Goal: Communication & Community: Answer question/provide support

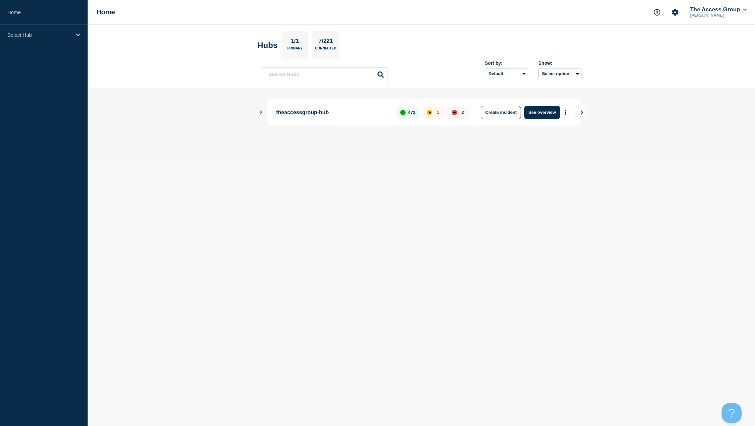
click at [335, 143] on div "theaccessgroup-hub 472 1 2 Create incident See overview" at bounding box center [421, 124] width 321 height 50
click at [32, 34] on p "Select Hub" at bounding box center [39, 35] width 64 height 6
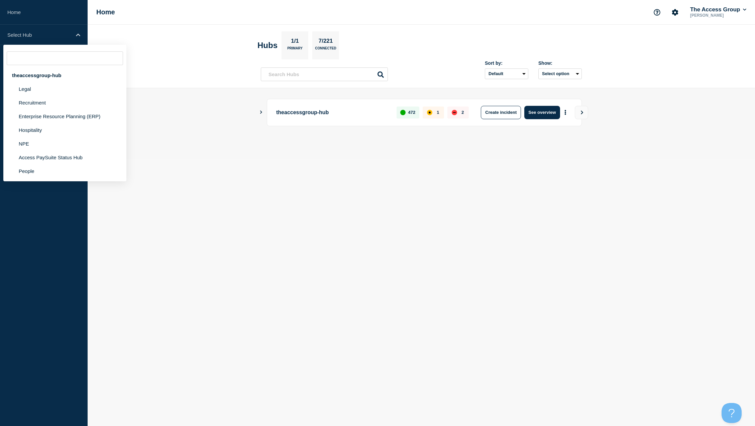
click at [316, 110] on p "theaccessgroup-hub" at bounding box center [332, 112] width 113 height 13
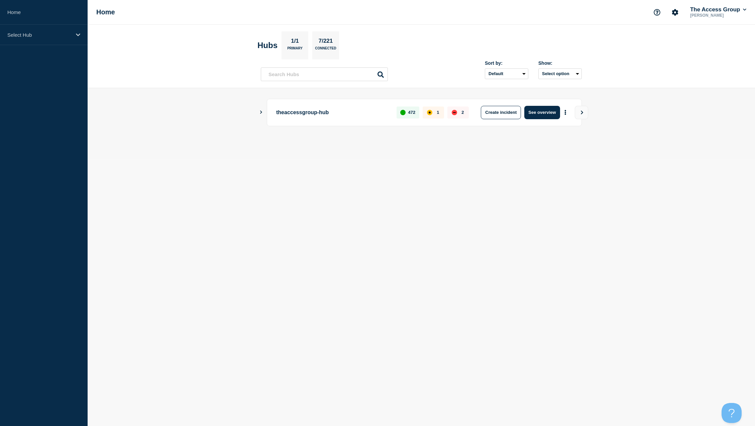
click at [263, 115] on div "theaccessgroup-hub 472 1 2 Create incident See overview" at bounding box center [421, 112] width 321 height 27
click at [294, 48] on p "Primary" at bounding box center [294, 49] width 15 height 7
click at [335, 45] on p "7/221" at bounding box center [325, 42] width 19 height 9
click at [262, 112] on icon "Show Connected Hubs" at bounding box center [261, 112] width 2 height 3
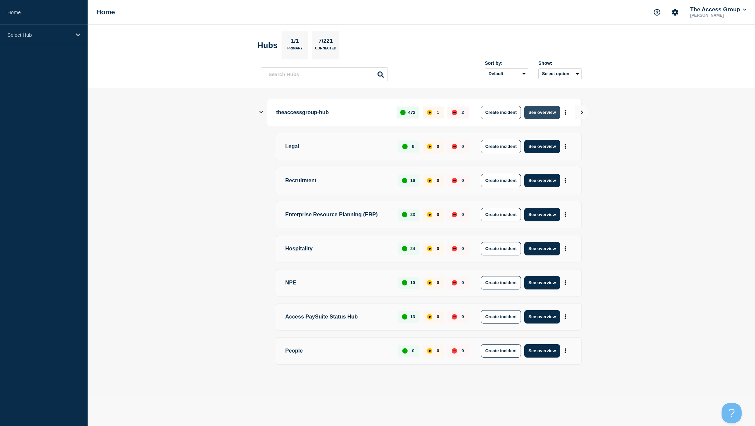
click at [538, 112] on button "See overview" at bounding box center [541, 112] width 35 height 13
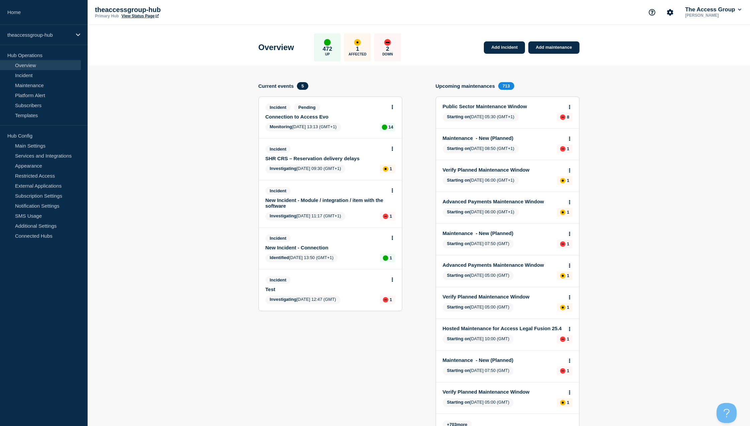
click at [295, 117] on link "Connection to Access Evo" at bounding box center [325, 117] width 121 height 6
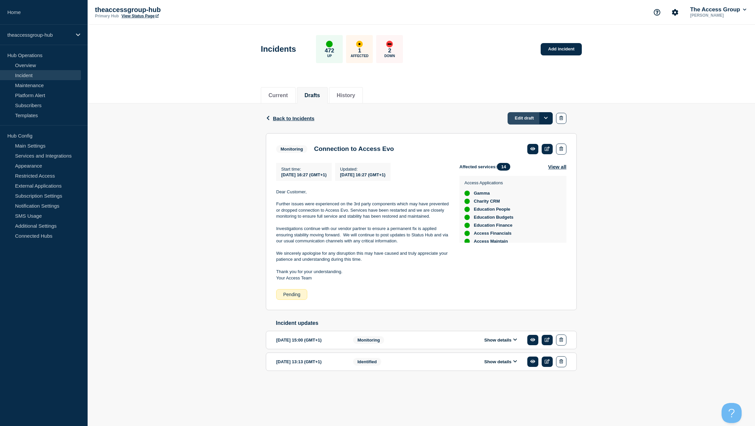
click at [513, 117] on link "Edit draft" at bounding box center [529, 118] width 45 height 12
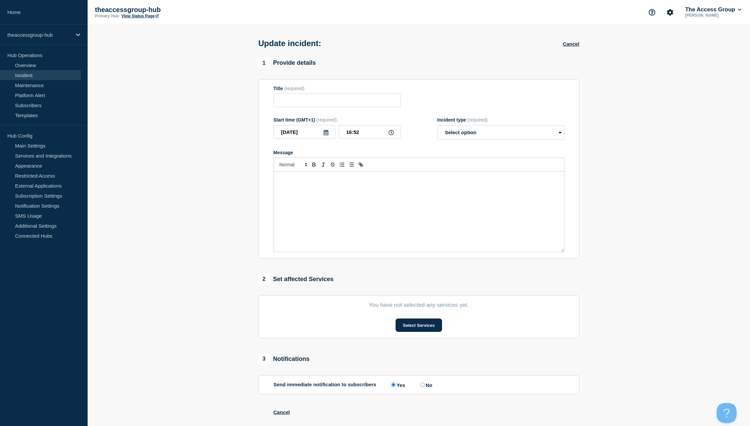
type input "Connection to Access Evo"
type input "16:27"
select select "monitoring"
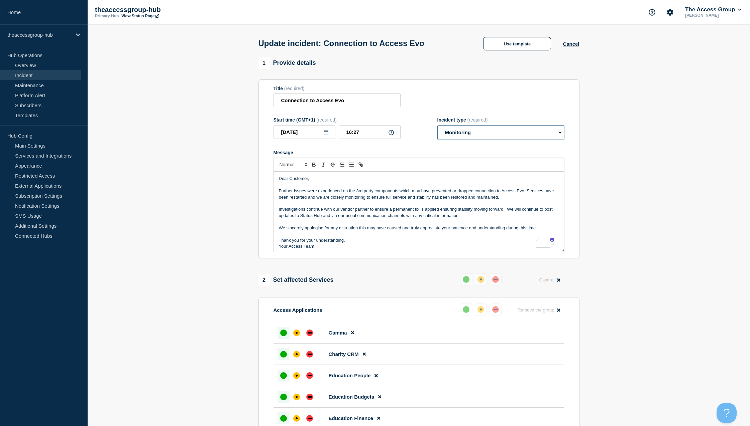
click at [486, 131] on select "Select option Investigating Identified Monitoring Resolved" at bounding box center [500, 132] width 127 height 15
click at [437, 127] on select "Select option Investigating Identified Monitoring Resolved" at bounding box center [500, 132] width 127 height 15
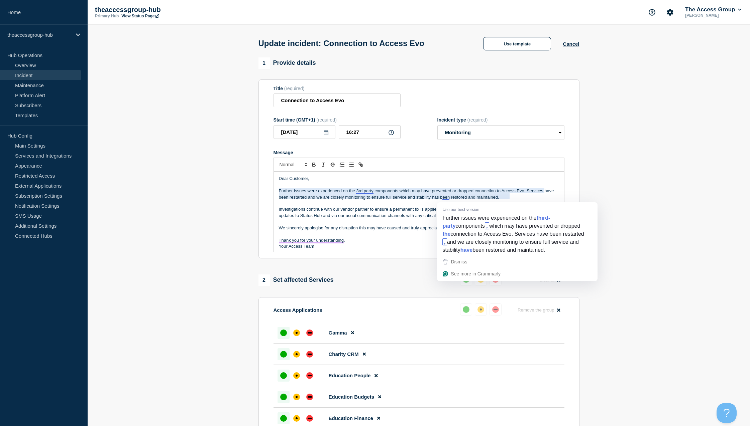
click at [348, 207] on p "To enrich screen reader interactions, please activate Accessibility in Grammarl…" at bounding box center [419, 204] width 280 height 6
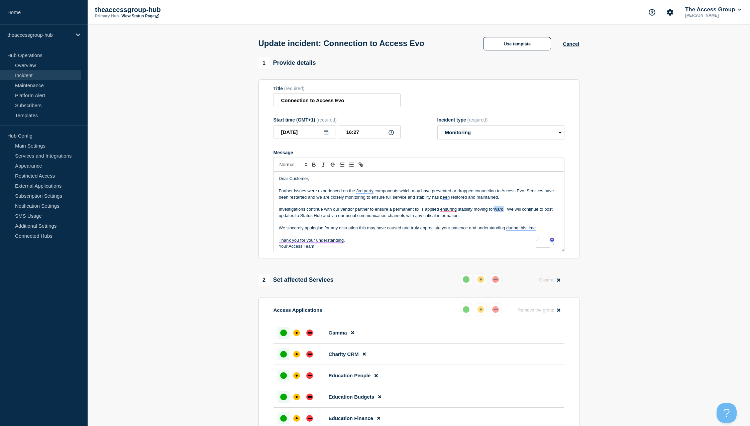
drag, startPoint x: 503, startPoint y: 209, endPoint x: 495, endPoint y: 209, distance: 8.0
click at [495, 209] on p "Investigations continue with our vendor partner to ensure a permanent fix is ap…" at bounding box center [419, 213] width 280 height 12
click at [297, 334] on div "affected" at bounding box center [296, 333] width 2 height 2
click at [297, 356] on div "affected" at bounding box center [296, 355] width 2 height 2
click at [296, 377] on div "affected" at bounding box center [296, 376] width 2 height 2
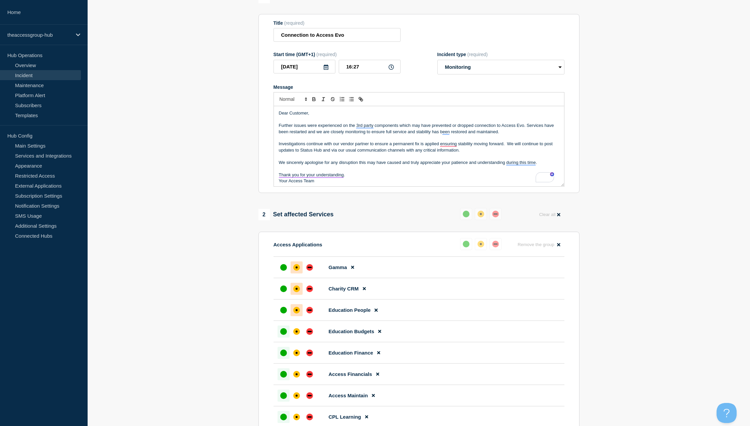
scroll to position [67, 0]
click at [295, 332] on div "affected" at bounding box center [296, 330] width 7 height 7
click at [295, 351] on div "affected" at bounding box center [296, 352] width 7 height 7
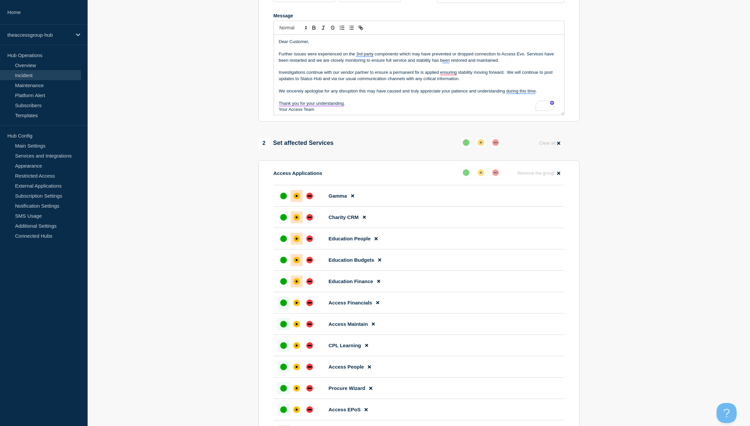
scroll to position [167, 0]
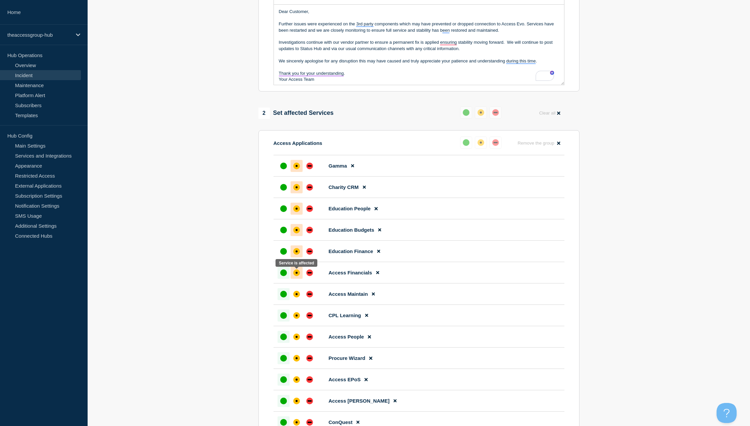
click at [291, 276] on div at bounding box center [296, 273] width 12 height 12
click at [294, 295] on div "affected" at bounding box center [296, 294] width 7 height 7
click at [294, 322] on div at bounding box center [296, 316] width 12 height 12
click at [298, 341] on div "affected" at bounding box center [296, 337] width 7 height 7
click at [296, 360] on div "affected" at bounding box center [296, 359] width 2 height 2
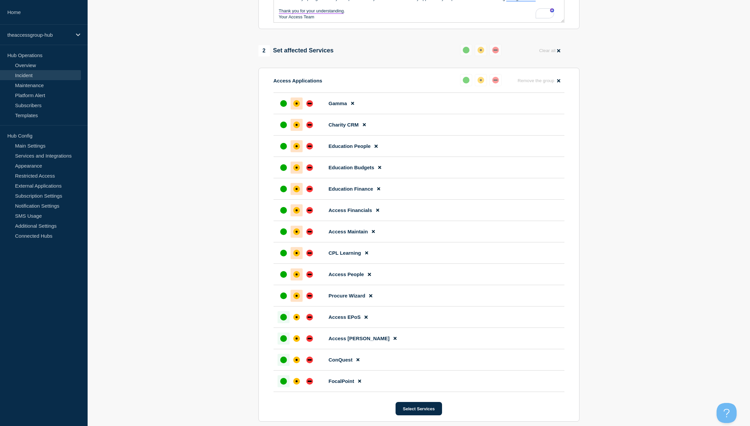
scroll to position [234, 0]
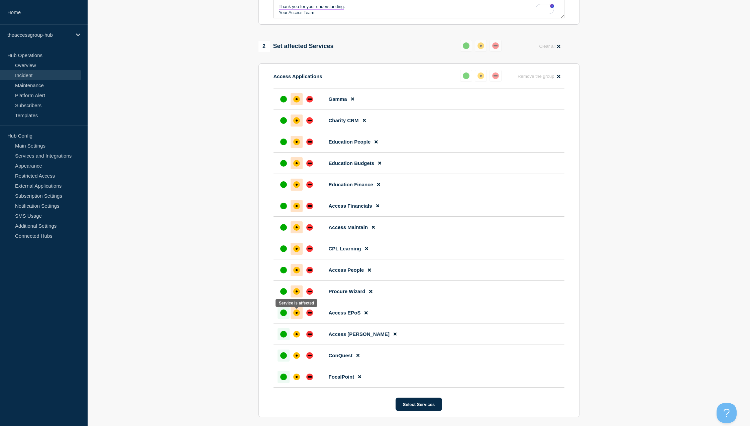
click at [296, 316] on div "affected" at bounding box center [296, 313] width 7 height 7
click at [295, 338] on div "affected" at bounding box center [296, 334] width 7 height 7
click at [299, 362] on div at bounding box center [296, 356] width 12 height 12
click at [297, 378] on div "affected" at bounding box center [296, 377] width 7 height 7
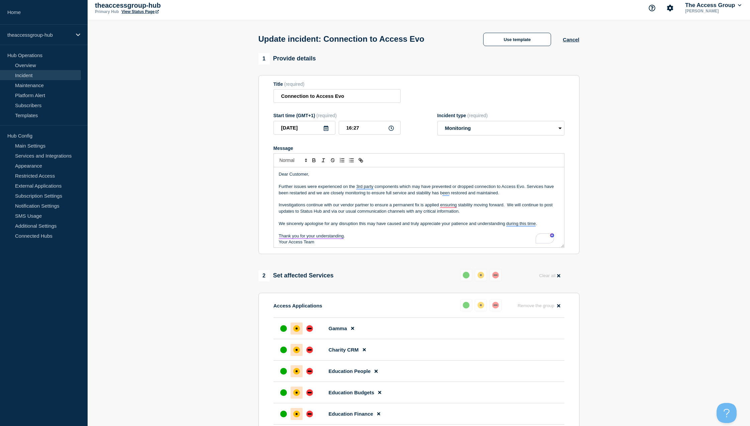
scroll to position [0, 0]
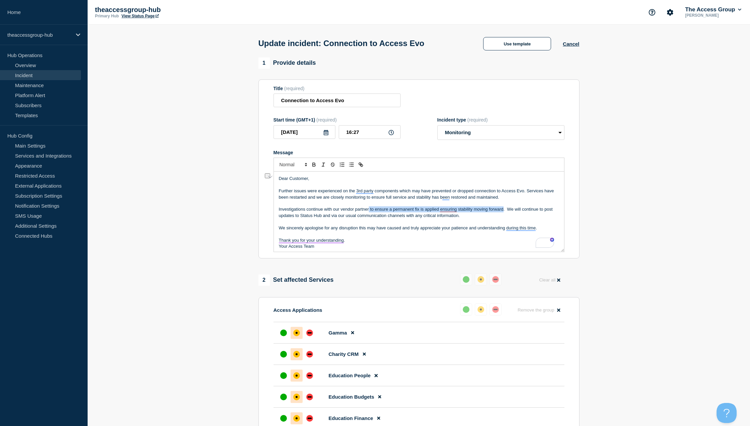
drag, startPoint x: 502, startPoint y: 211, endPoint x: 369, endPoint y: 209, distance: 133.4
click at [369, 209] on p "Investigations continue with our vendor partner to ensure a permanent fix is ap…" at bounding box center [419, 213] width 280 height 12
drag, startPoint x: 535, startPoint y: 209, endPoint x: 466, endPoint y: 210, distance: 68.8
click at [466, 210] on p "Investigations continue with our vendor partner and we are applying a software …" at bounding box center [419, 213] width 280 height 12
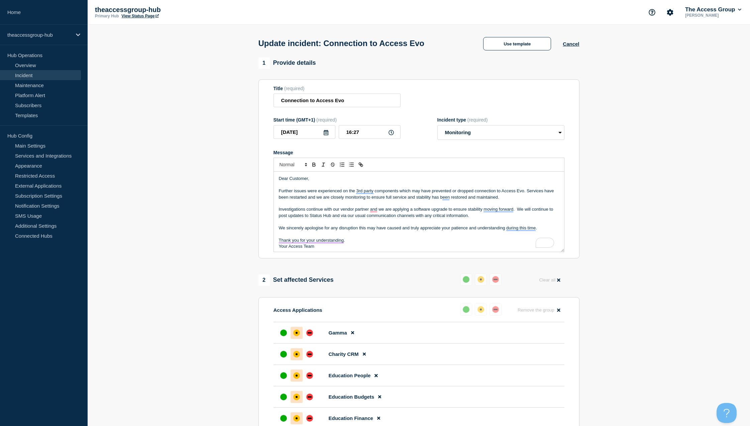
click at [517, 211] on p "Investigations continue with our vendor partner and we are applying a software …" at bounding box center [419, 213] width 280 height 12
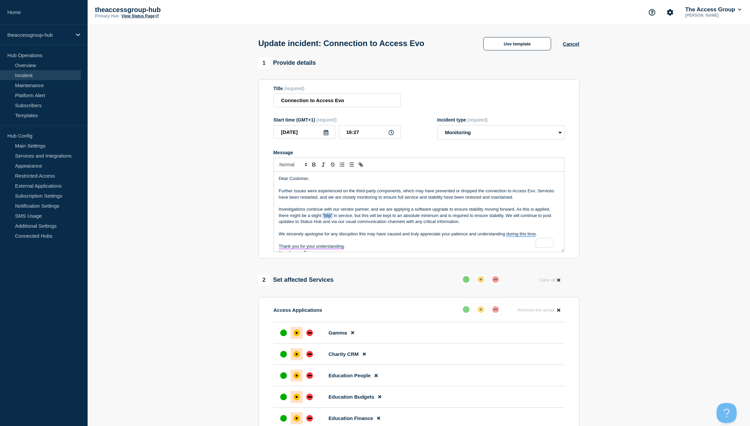
drag, startPoint x: 333, startPoint y: 216, endPoint x: 322, endPoint y: 216, distance: 10.4
click at [322, 216] on p "Investigations continue with our vendor partner, and we are applying a software…" at bounding box center [419, 216] width 280 height 18
drag, startPoint x: 511, startPoint y: 216, endPoint x: 448, endPoint y: 217, distance: 62.8
click at [448, 217] on p "Investigations continue with our vendor partner, and we are applying a software…" at bounding box center [419, 216] width 280 height 18
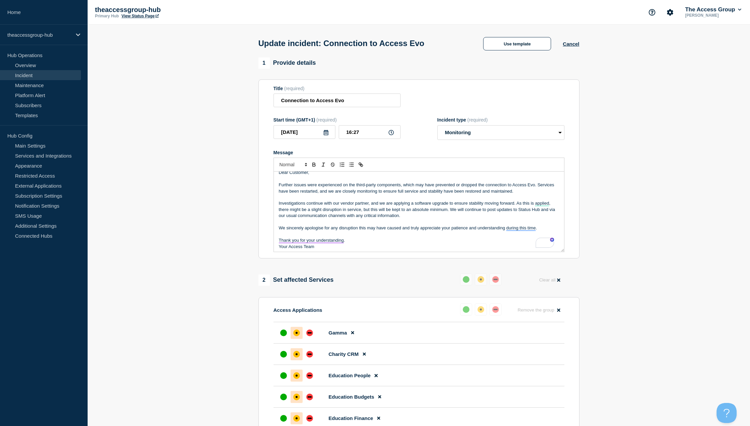
scroll to position [8, 0]
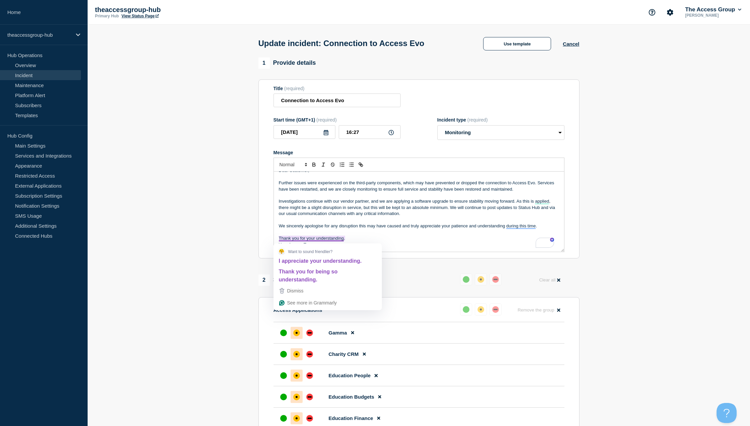
click at [397, 239] on p "Thank you for your understanding." at bounding box center [419, 239] width 280 height 6
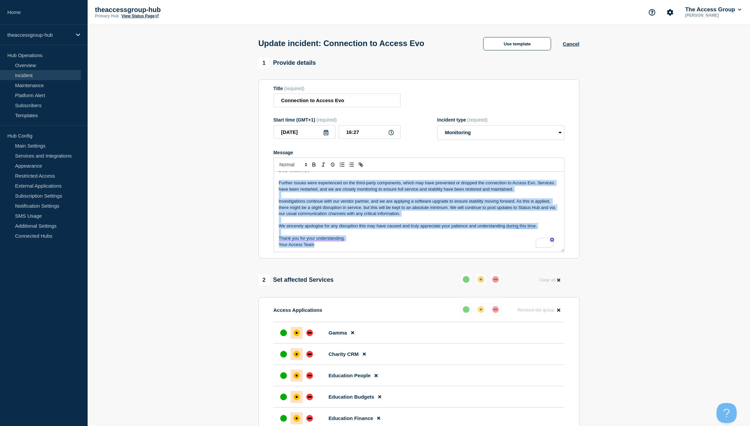
scroll to position [0, 0]
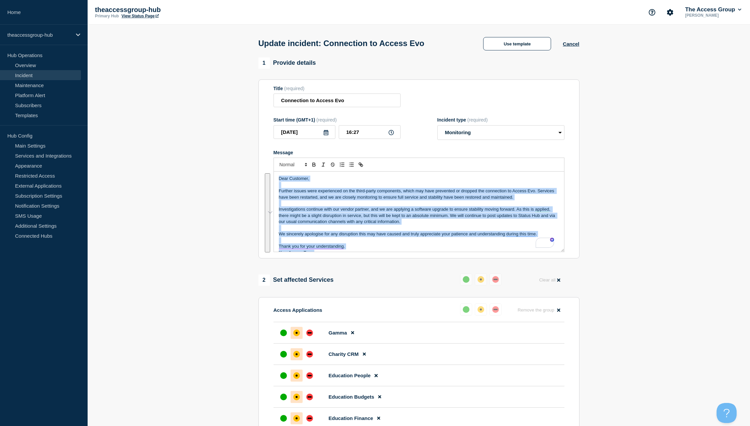
drag, startPoint x: 321, startPoint y: 247, endPoint x: 249, endPoint y: 173, distance: 104.0
click at [249, 173] on section "1 Provide details Title (required) Connection to Access Evo Start time (GMT+1) …" at bounding box center [419, 405] width 662 height 696
copy div "Dear Customer, Further issues were experienced on the third-party components, w…"
click at [402, 223] on p "Investigations continue with our vendor partner, and we are applying a software…" at bounding box center [419, 216] width 280 height 18
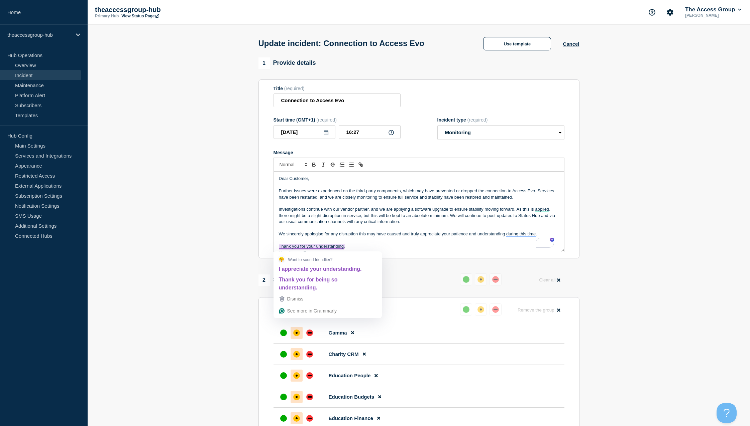
click at [378, 244] on p "To enrich screen reader interactions, please activate Accessibility in Grammarl…" at bounding box center [419, 241] width 280 height 6
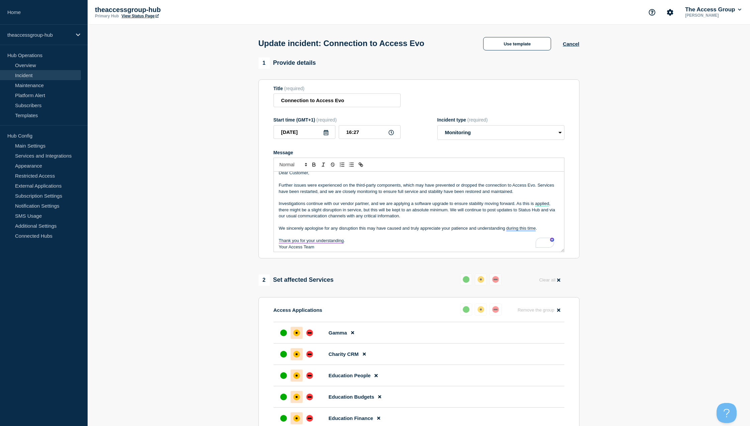
scroll to position [8, 0]
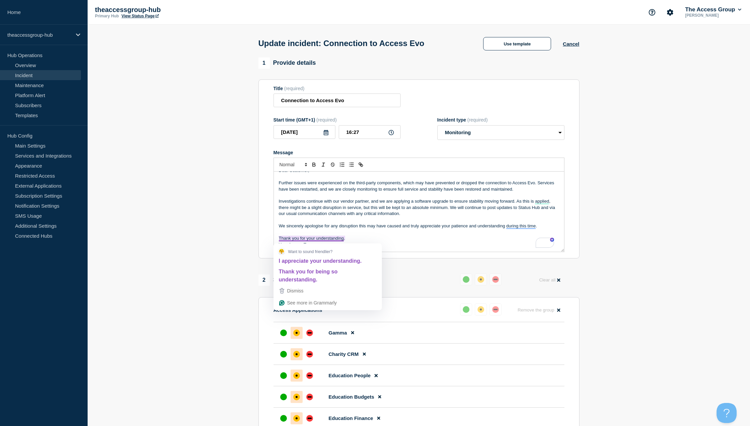
click at [316, 239] on p "Thank you for your understanding." at bounding box center [419, 239] width 280 height 6
drag, startPoint x: 366, startPoint y: 240, endPoint x: 278, endPoint y: 238, distance: 87.9
click at [278, 238] on div "Dear Customer, Further issues were experienced on the third-party components, w…" at bounding box center [419, 212] width 290 height 80
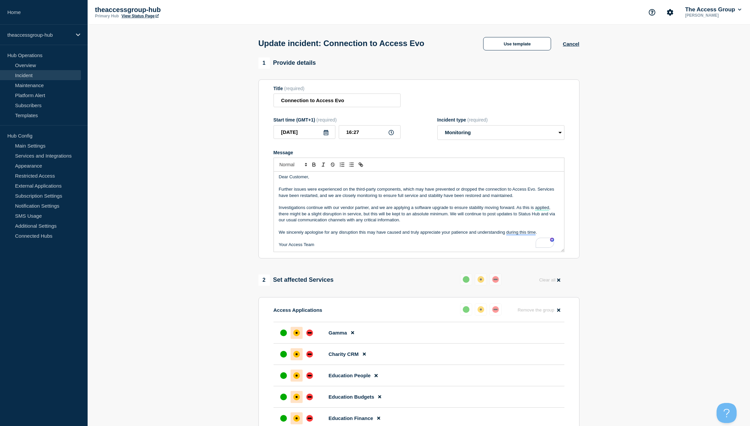
click at [317, 190] on p "Further issues were experienced on the third-party components, which may have p…" at bounding box center [419, 192] width 280 height 12
click at [475, 191] on p "Further issues have been experienced with the third-party components, which may…" at bounding box center [419, 192] width 280 height 12
click at [425, 229] on p "To enrich screen reader interactions, please activate Accessibility in Grammarl…" at bounding box center [419, 227] width 280 height 6
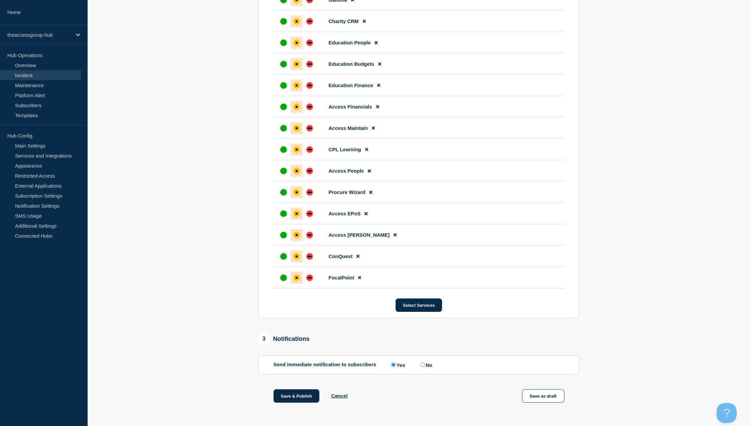
scroll to position [334, 0]
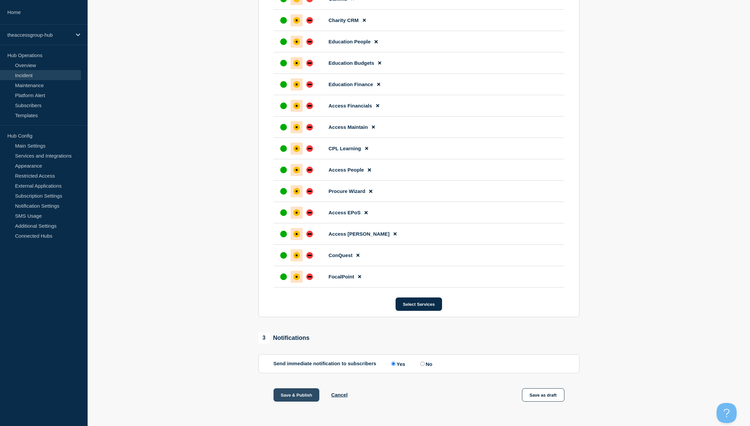
click at [295, 400] on button "Save & Publish" at bounding box center [296, 395] width 46 height 13
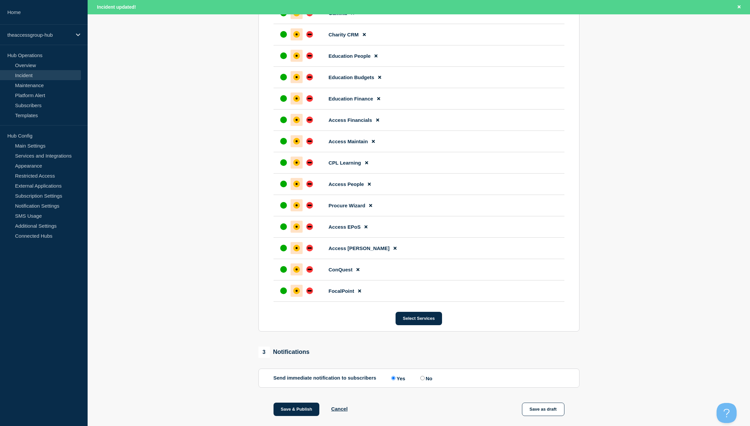
scroll to position [348, 0]
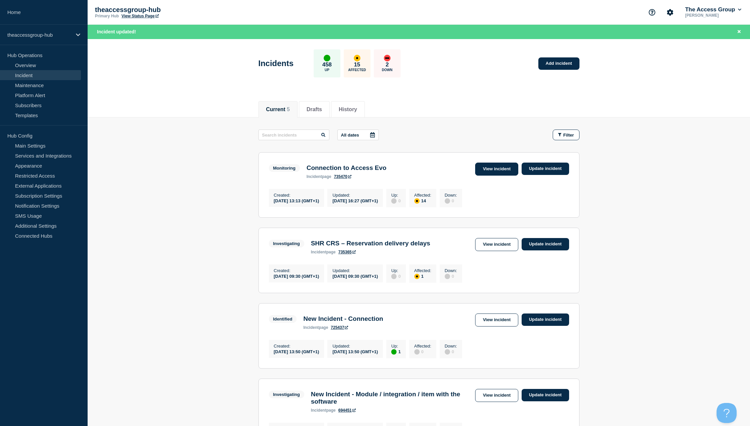
click at [502, 170] on link "View incident" at bounding box center [496, 169] width 43 height 13
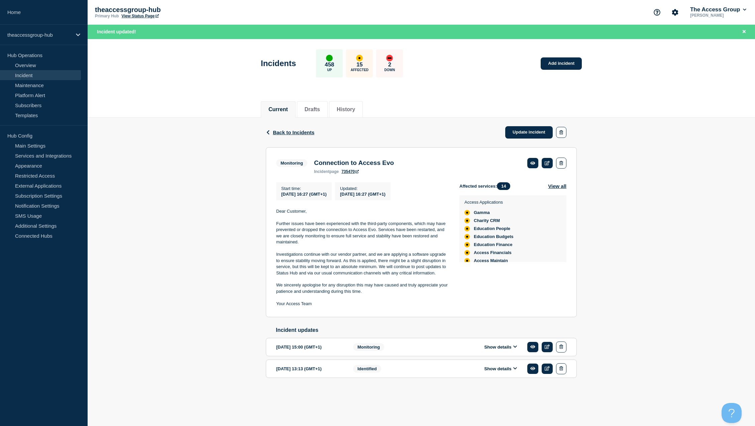
click at [508, 350] on button "Show details" at bounding box center [500, 348] width 37 height 6
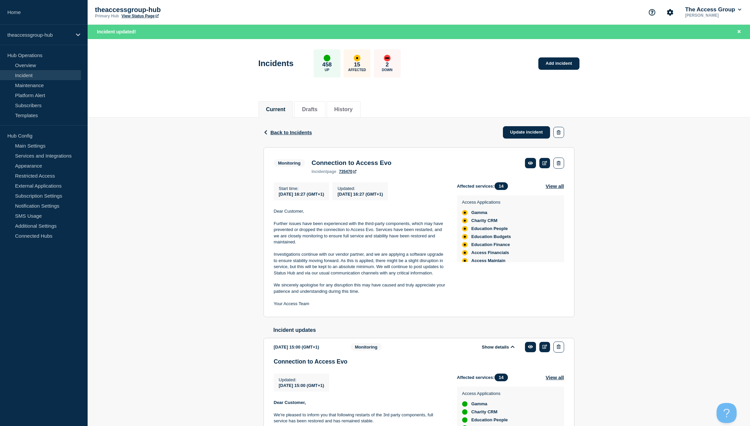
click at [508, 350] on button "Show details" at bounding box center [498, 348] width 37 height 6
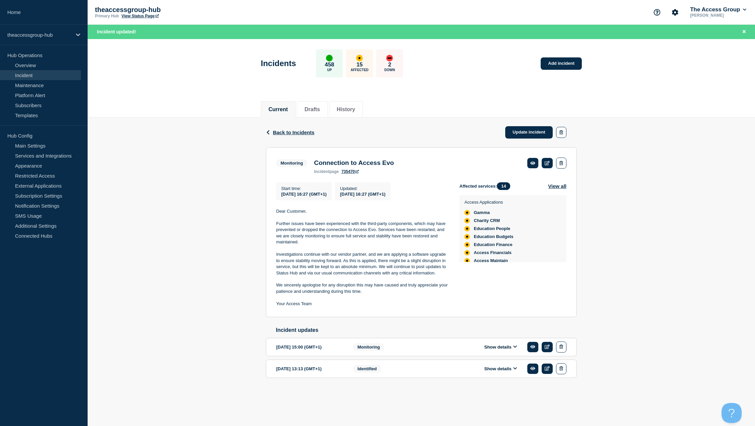
click at [397, 67] on div "2 Down" at bounding box center [389, 63] width 27 height 28
click at [524, 132] on link "Update incident" at bounding box center [528, 132] width 47 height 12
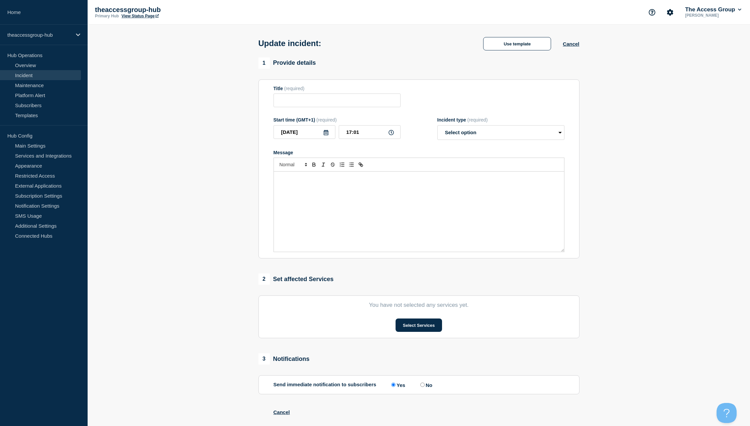
type input "Connection to Access Evo"
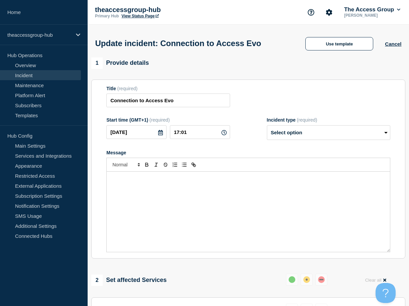
click at [186, 184] on div "Message" at bounding box center [248, 212] width 283 height 80
click at [327, 132] on select "Select option Investigating Identified Monitoring Resolved" at bounding box center [328, 132] width 123 height 15
select select "monitoring"
click at [267, 127] on select "Select option Investigating Identified Monitoring Resolved" at bounding box center [328, 132] width 123 height 15
click at [256, 199] on div "To enrich screen reader interactions, please activate Accessibility in Grammarl…" at bounding box center [248, 212] width 283 height 80
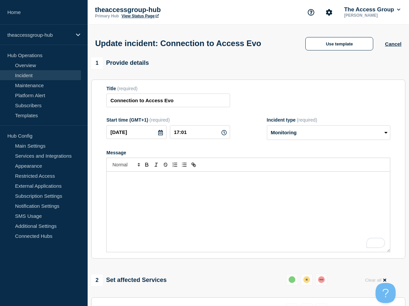
scroll to position [3, 0]
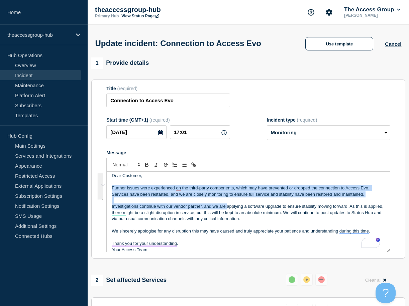
drag, startPoint x: 227, startPoint y: 209, endPoint x: 114, endPoint y: 186, distance: 114.8
click at [114, 186] on div "Dear Customer, Further issues were experienced on the third-party components, w…" at bounding box center [248, 212] width 283 height 80
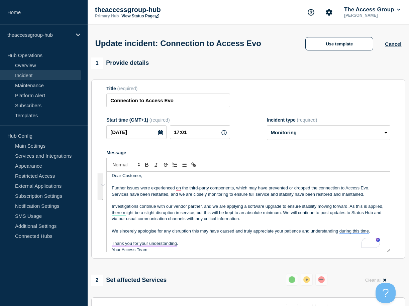
scroll to position [0, 0]
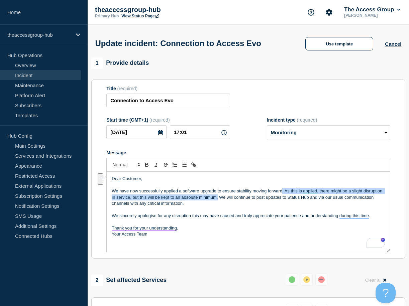
drag, startPoint x: 217, startPoint y: 200, endPoint x: 282, endPoint y: 191, distance: 65.0
click at [282, 191] on p "We have now successfully applied a software upgrade to ensure stability moving …" at bounding box center [248, 197] width 273 height 18
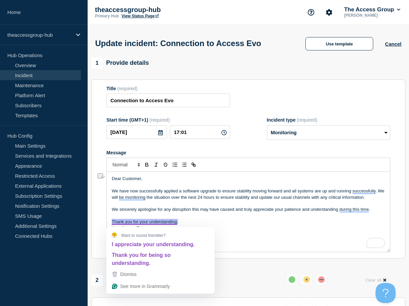
drag, startPoint x: 180, startPoint y: 224, endPoint x: 108, endPoint y: 222, distance: 72.5
click at [108, 222] on html "Home theaccessgroup-hub Hub Operations Overview Incident Maintenance Platform A…" at bounding box center [204, 153] width 409 height 306
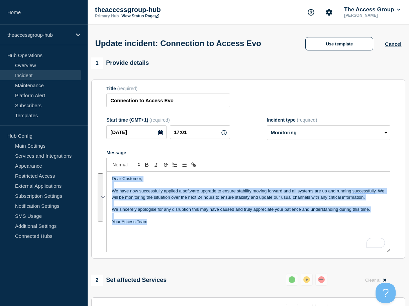
drag, startPoint x: 152, startPoint y: 224, endPoint x: 112, endPoint y: 178, distance: 60.8
click at [112, 178] on div "Dear Customer, We have now successfully applied a software upgrade to ensure st…" at bounding box center [248, 212] width 283 height 80
copy div "Dear Customer, We have now successfully applied a software upgrade to ensure st…"
click at [153, 225] on p "Your Access Team" at bounding box center [248, 222] width 273 height 6
drag, startPoint x: 153, startPoint y: 225, endPoint x: 111, endPoint y: 181, distance: 60.5
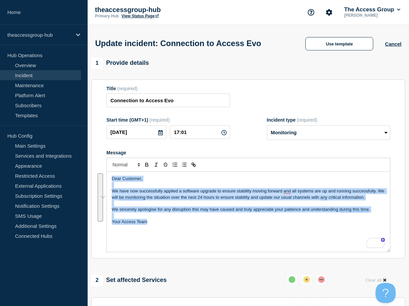
click at [111, 181] on div "Dear Customer, We have now successfully applied a software upgrade to ensure st…" at bounding box center [248, 212] width 283 height 80
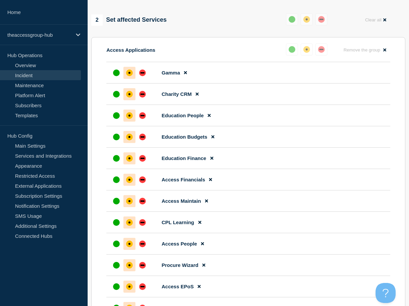
scroll to position [261, 0]
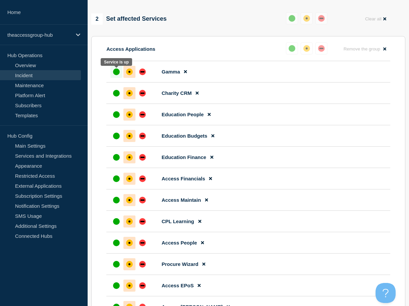
click at [118, 73] on div "up" at bounding box center [116, 72] width 7 height 7
click at [116, 97] on div "up" at bounding box center [116, 93] width 7 height 7
click at [114, 120] on div at bounding box center [116, 115] width 12 height 12
click at [114, 139] on div "up" at bounding box center [116, 136] width 7 height 7
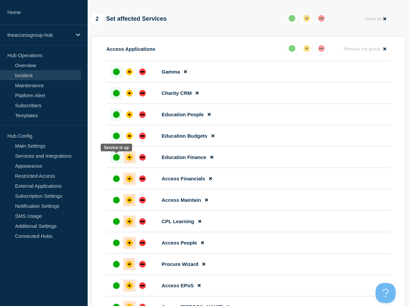
click at [114, 160] on div "up" at bounding box center [116, 157] width 7 height 7
click at [118, 181] on div "up" at bounding box center [116, 178] width 7 height 7
click at [116, 203] on div "up" at bounding box center [116, 200] width 7 height 7
click at [116, 222] on div "up" at bounding box center [116, 221] width 7 height 7
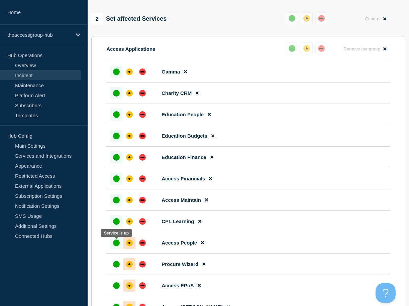
click at [115, 248] on div at bounding box center [116, 243] width 12 height 12
click at [118, 267] on div "up" at bounding box center [116, 264] width 7 height 7
click at [117, 288] on div "up" at bounding box center [116, 285] width 7 height 7
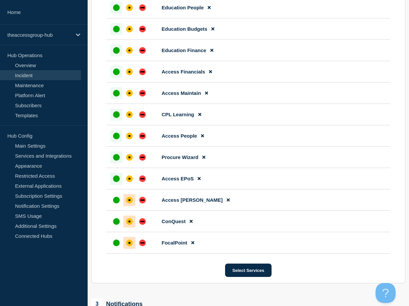
scroll to position [388, 0]
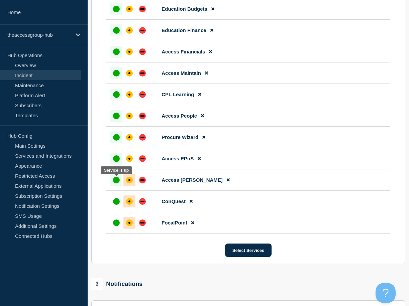
click at [116, 179] on div "up" at bounding box center [116, 180] width 7 height 7
click at [115, 204] on div "up" at bounding box center [116, 201] width 7 height 7
click at [116, 221] on div "up" at bounding box center [116, 223] width 7 height 7
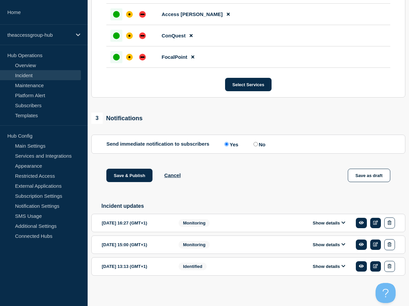
scroll to position [558, 0]
